Goal: Task Accomplishment & Management: Manage account settings

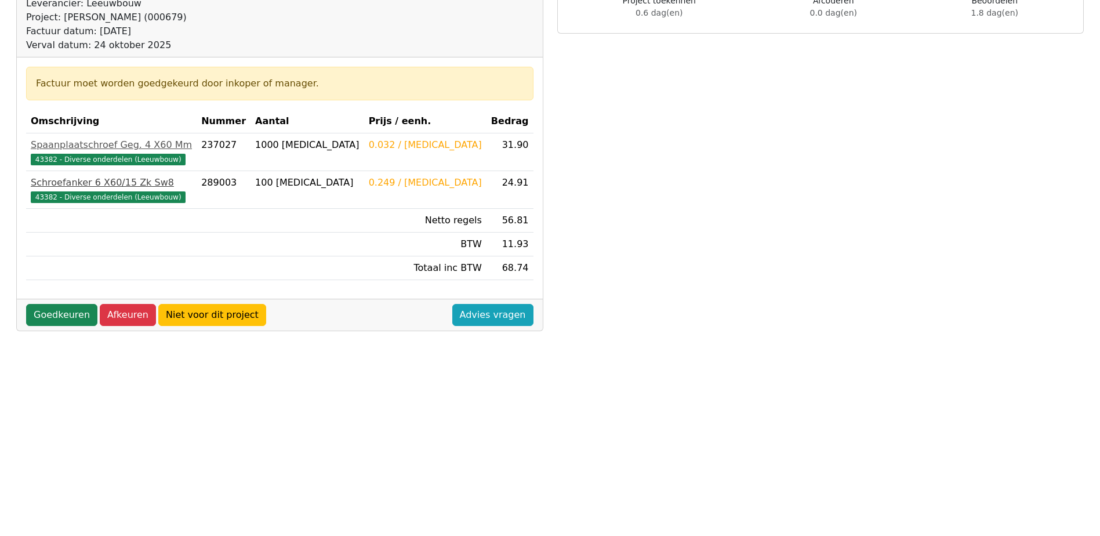
scroll to position [174, 0]
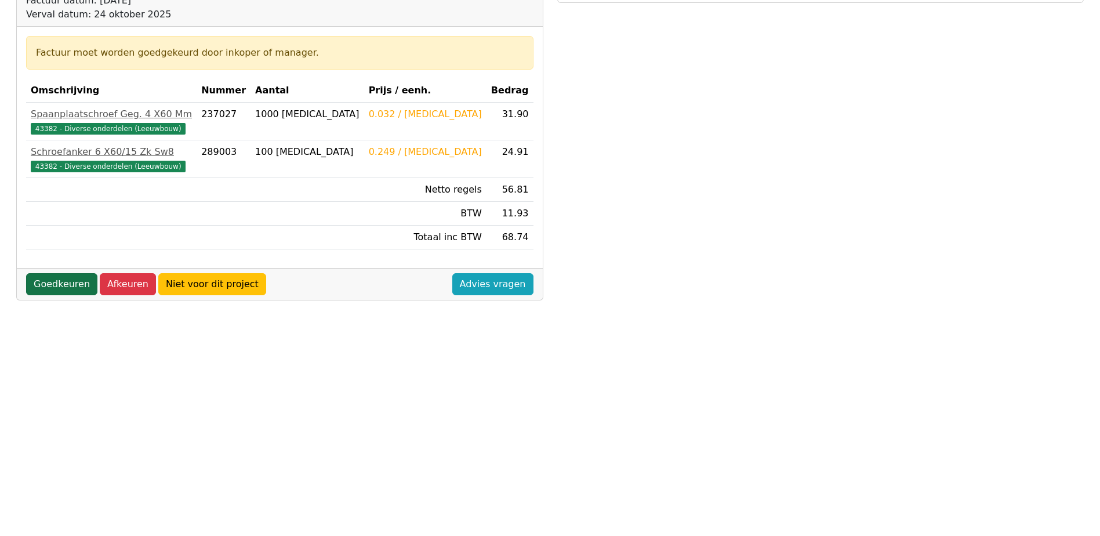
click at [57, 282] on link "Goedkeuren" at bounding box center [61, 284] width 71 height 22
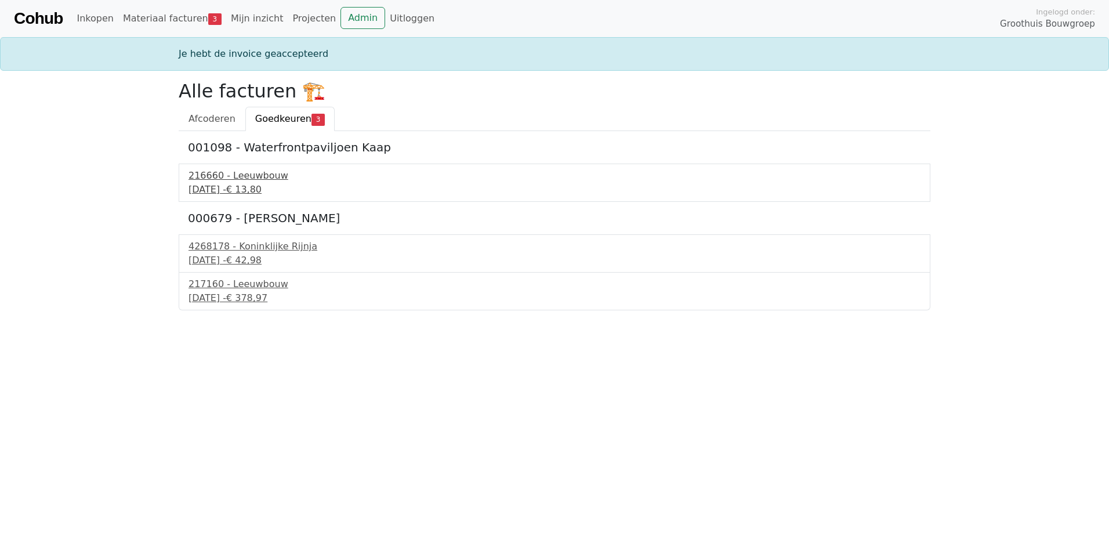
click at [237, 176] on div "216660 - Leeuwbouw" at bounding box center [555, 176] width 732 height 14
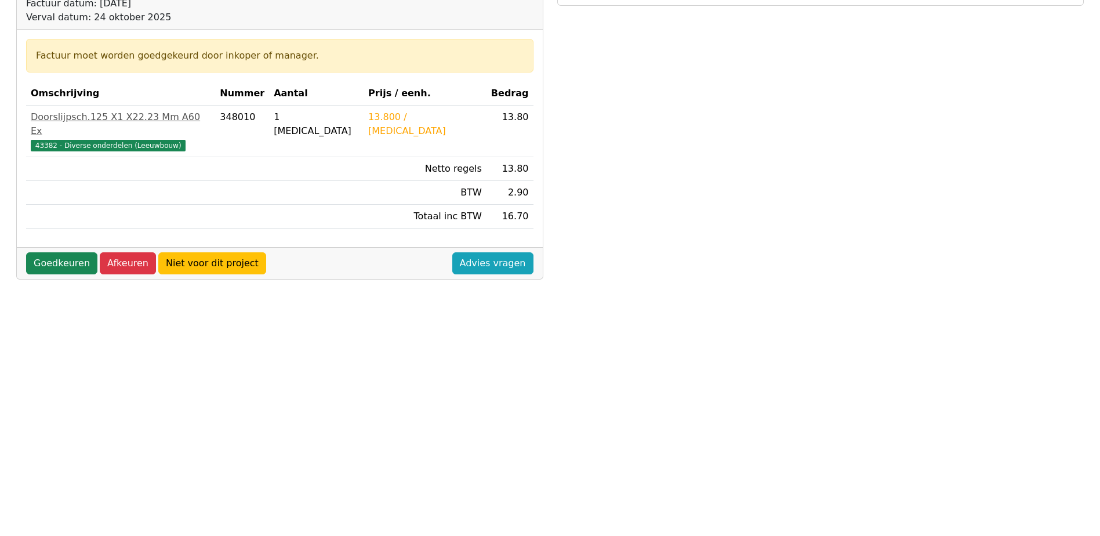
scroll to position [174, 0]
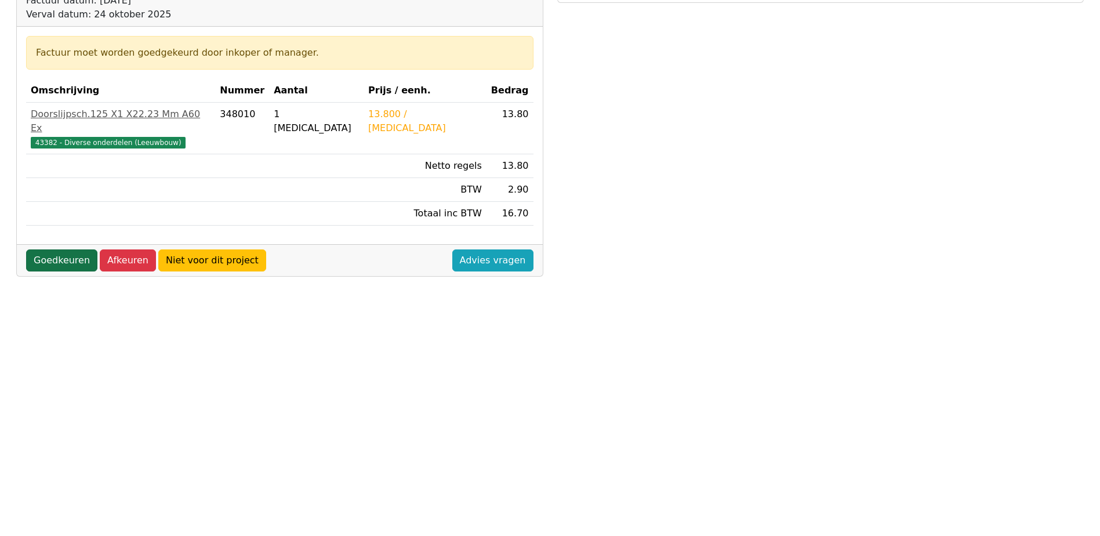
click at [82, 249] on link "Goedkeuren" at bounding box center [61, 260] width 71 height 22
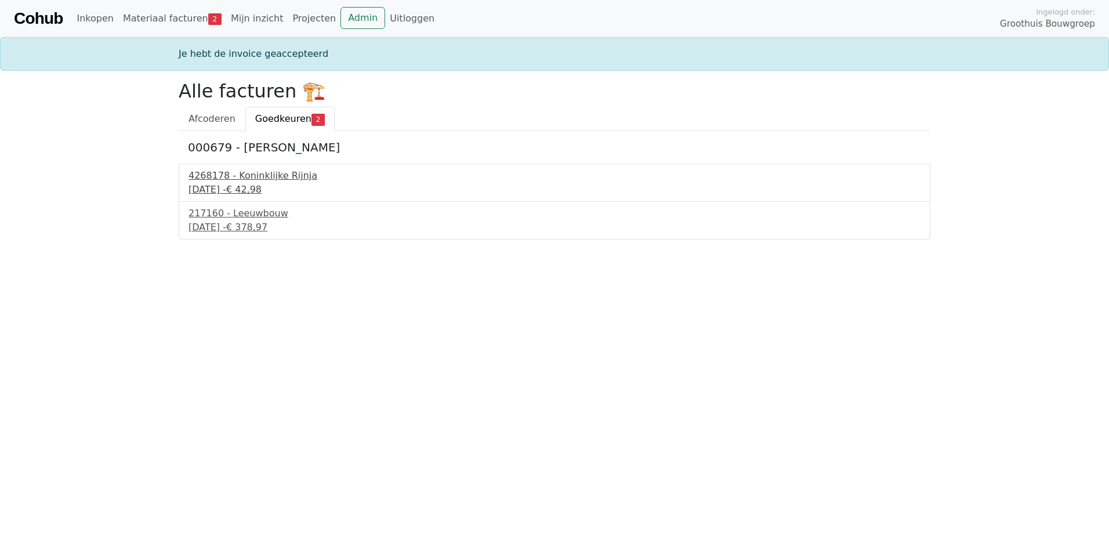
click at [296, 180] on div "4268178 - Koninklijke Rijnja" at bounding box center [555, 176] width 732 height 14
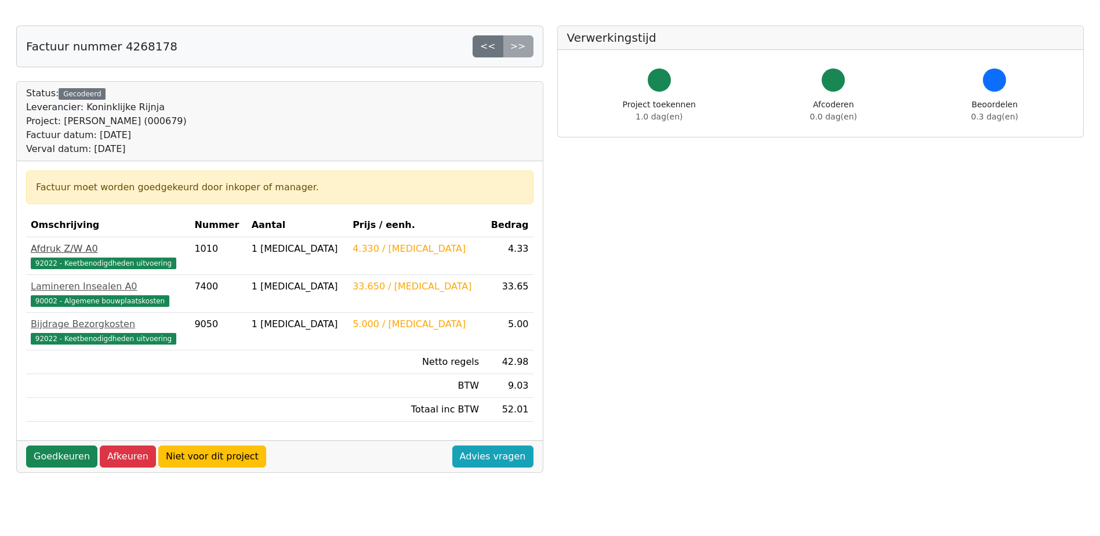
scroll to position [58, 0]
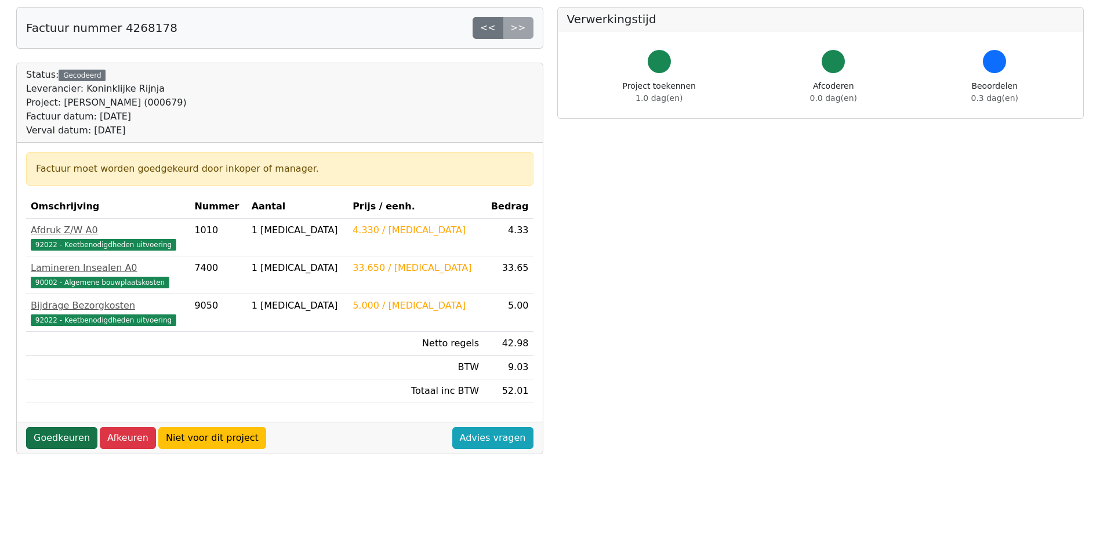
click at [56, 436] on link "Goedkeuren" at bounding box center [61, 438] width 71 height 22
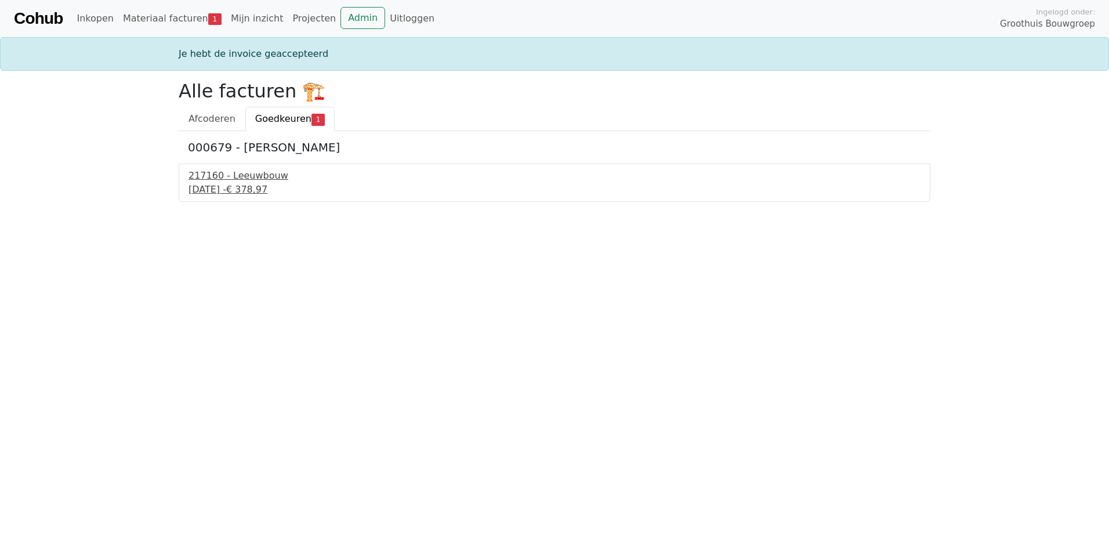
click at [254, 183] on div "25 september 2025 - € 378,97" at bounding box center [555, 190] width 732 height 14
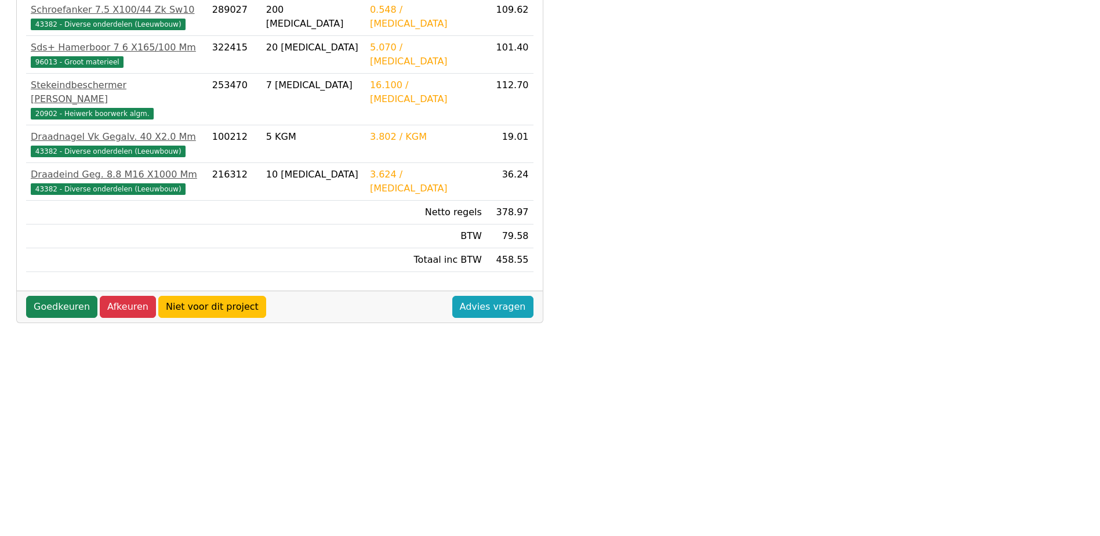
scroll to position [290, 0]
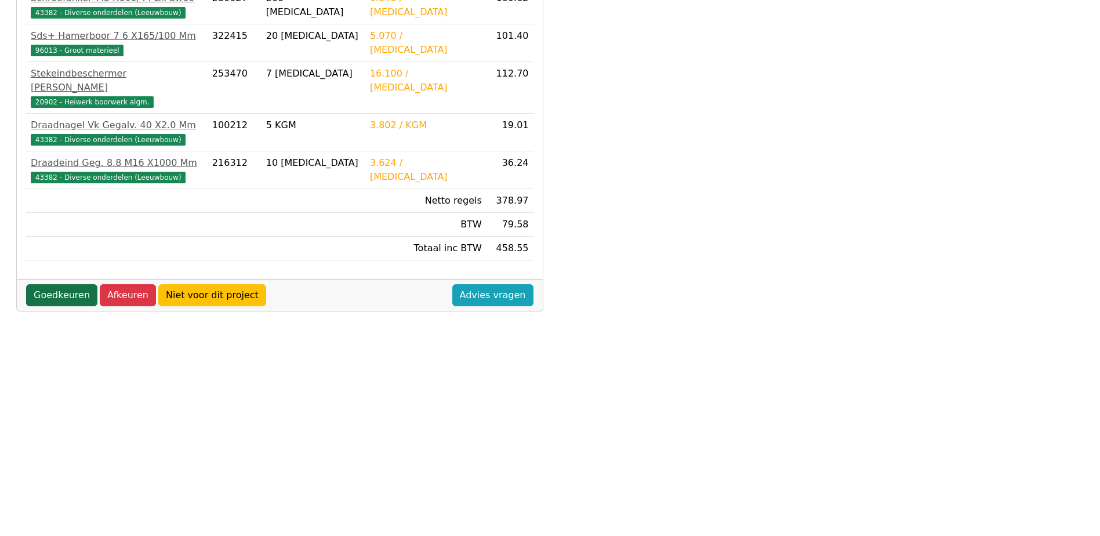
click at [84, 284] on link "Goedkeuren" at bounding box center [61, 295] width 71 height 22
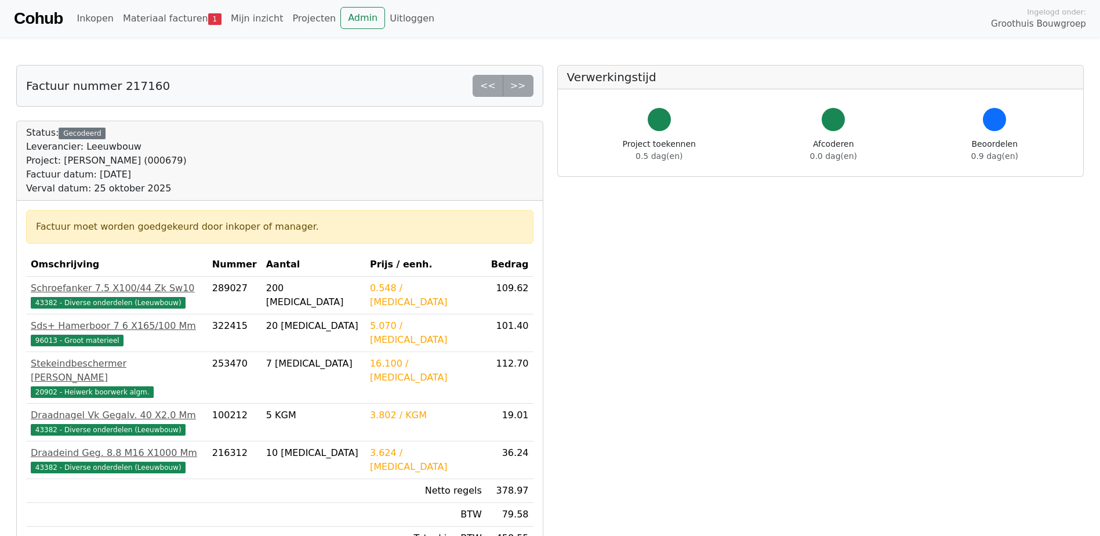
scroll to position [289, 0]
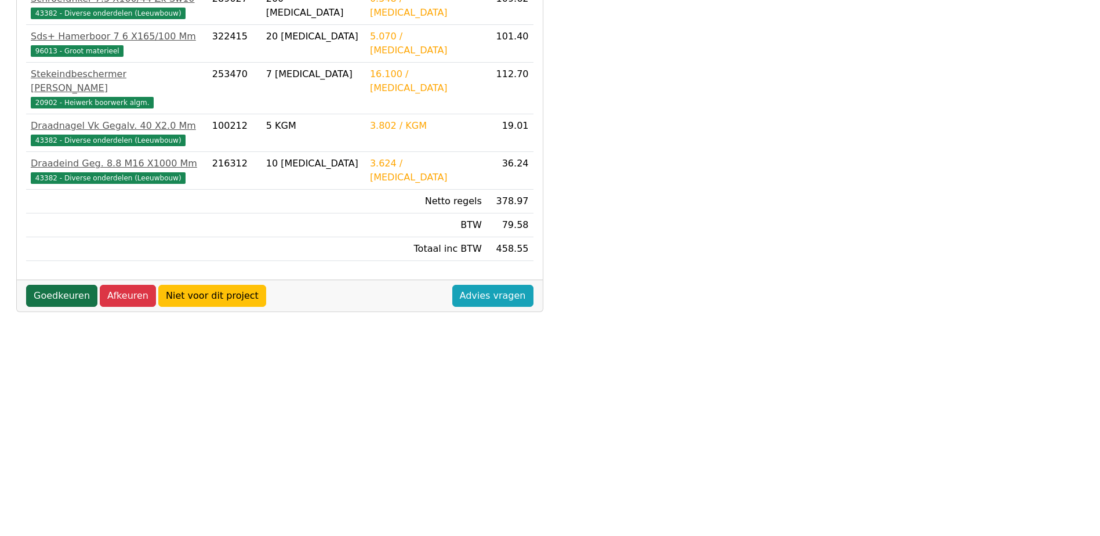
click at [56, 285] on link "Goedkeuren" at bounding box center [61, 296] width 71 height 22
